Goal: Navigation & Orientation: Find specific page/section

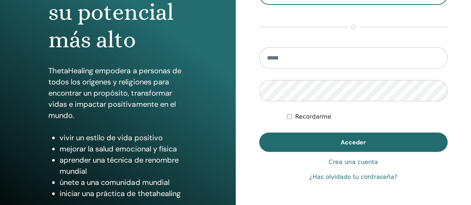
scroll to position [112, 0]
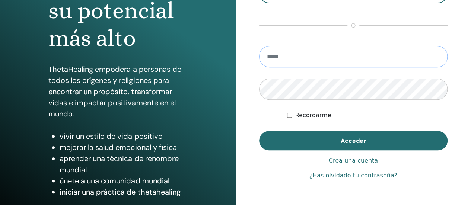
type input "**********"
click at [294, 118] on div "Recordarme" at bounding box center [367, 115] width 161 height 9
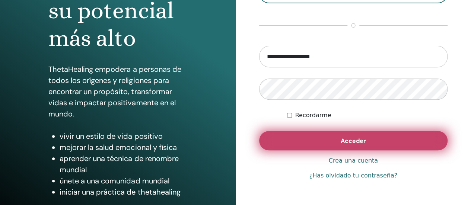
click at [307, 139] on button "Acceder" at bounding box center [353, 140] width 189 height 19
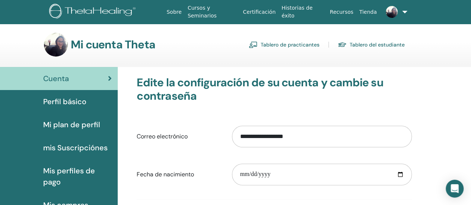
click at [79, 146] on span "mis Suscripciónes" at bounding box center [75, 147] width 64 height 11
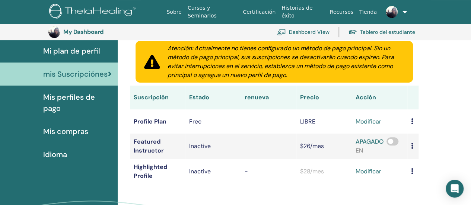
scroll to position [91, 0]
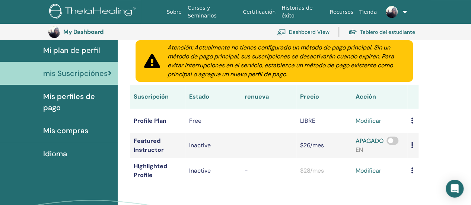
click at [72, 149] on div "Idioma" at bounding box center [59, 153] width 106 height 11
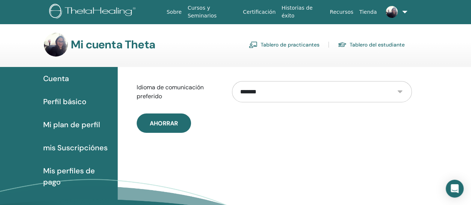
click at [375, 43] on link "Tablero del estudiante" at bounding box center [371, 45] width 67 height 12
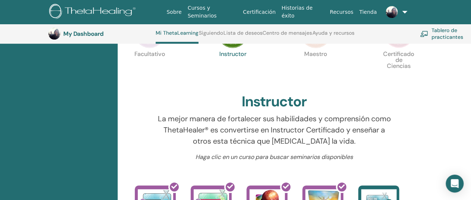
scroll to position [317, 0]
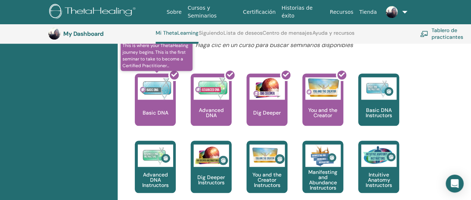
click at [170, 115] on div at bounding box center [159, 102] width 41 height 67
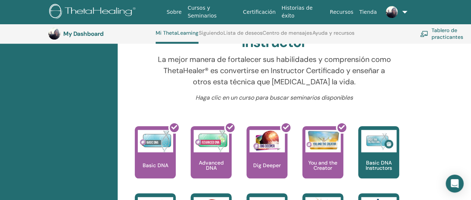
scroll to position [280, 0]
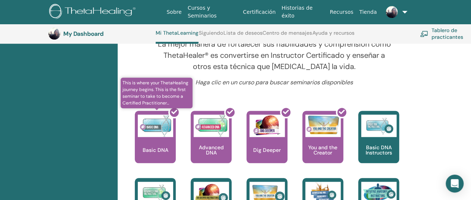
click at [171, 114] on icon at bounding box center [174, 112] width 6 height 6
